Goal: Obtain resource: Download file/media

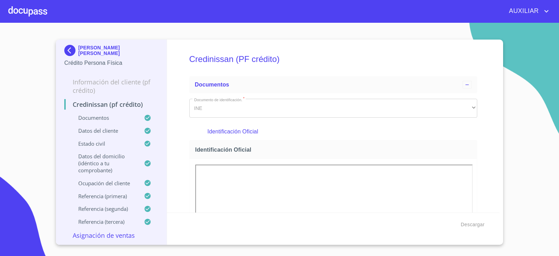
click at [78, 49] on img at bounding box center [71, 50] width 14 height 11
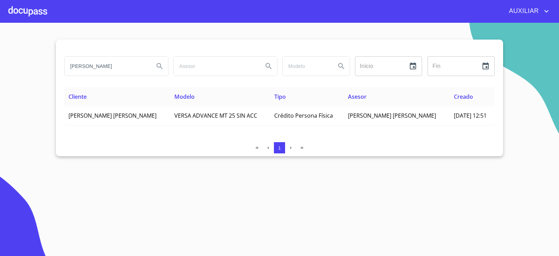
drag, startPoint x: 69, startPoint y: 63, endPoint x: 144, endPoint y: 92, distance: 81.3
click at [144, 92] on div "[PERSON_NAME] Inicio ​ Fin ​ Cliente Modelo Tipo Asesor Creado [PERSON_NAME] [P…" at bounding box center [279, 98] width 447 height 116
paste input "[PERSON_NAME] [PERSON_NAME]"
type input "[PERSON_NAME] [PERSON_NAME]"
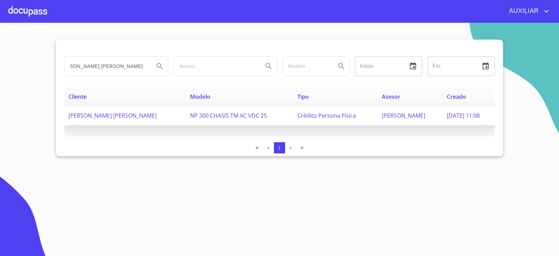
click at [152, 123] on td "[PERSON_NAME] [PERSON_NAME]" at bounding box center [125, 115] width 122 height 19
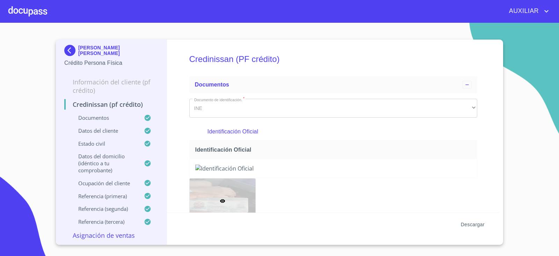
click at [479, 221] on span "Descargar" at bounding box center [473, 224] width 24 height 9
click at [73, 47] on img at bounding box center [71, 50] width 14 height 11
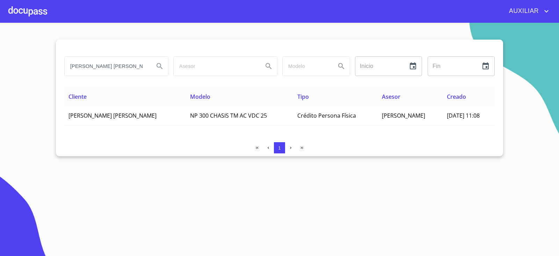
scroll to position [0, 19]
drag, startPoint x: 69, startPoint y: 63, endPoint x: 191, endPoint y: 90, distance: 125.2
click at [191, 90] on div "[PERSON_NAME] [PERSON_NAME] Inicio ​ Fin ​ Cliente Modelo Tipo Asesor Creado [P…" at bounding box center [279, 98] width 447 height 116
paste input "[PERSON_NAME] [PERSON_NAME] [PERSON_NAME]"
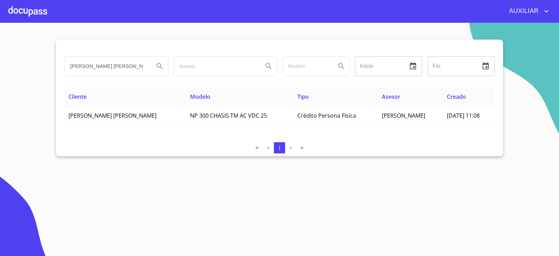
scroll to position [0, 12]
type input "[PERSON_NAME] [PERSON_NAME] [PERSON_NAME]"
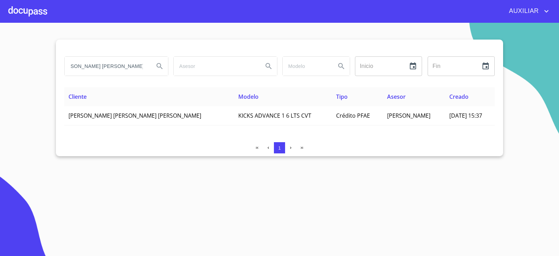
scroll to position [0, 0]
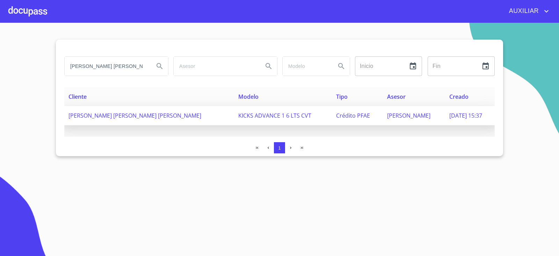
click at [238, 119] on span "KICKS ADVANCE 1 6 LTS CVT" at bounding box center [274, 116] width 73 height 8
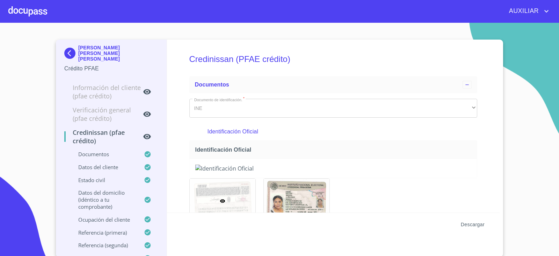
click at [462, 224] on span "Descargar" at bounding box center [473, 224] width 24 height 9
